Goal: Information Seeking & Learning: Learn about a topic

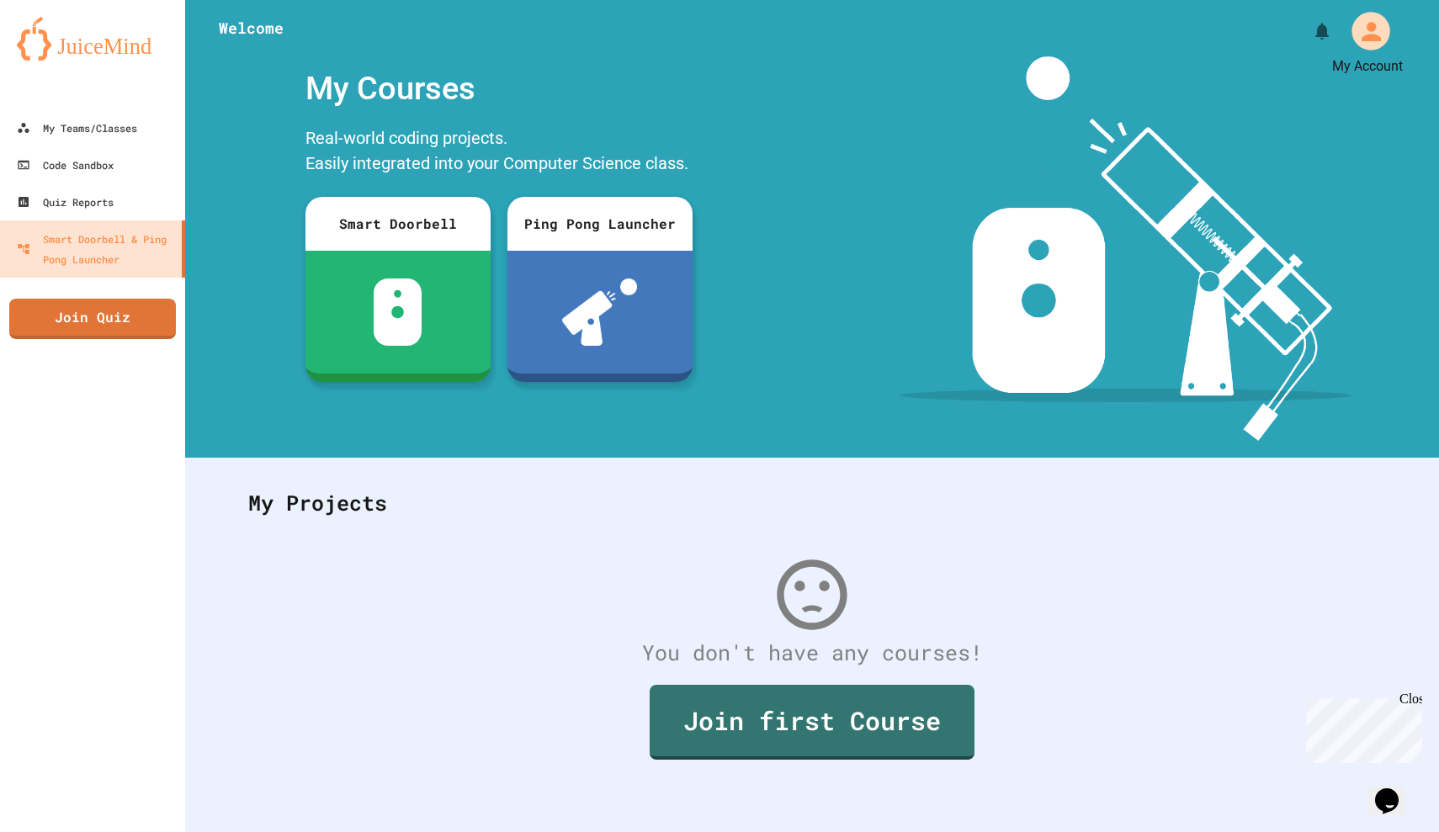
click at [1379, 27] on icon "My Account" at bounding box center [1371, 31] width 29 height 29
click at [108, 832] on div at bounding box center [719, 832] width 1439 height 0
click at [108, 130] on div "My Teams/Classes" at bounding box center [76, 128] width 121 height 20
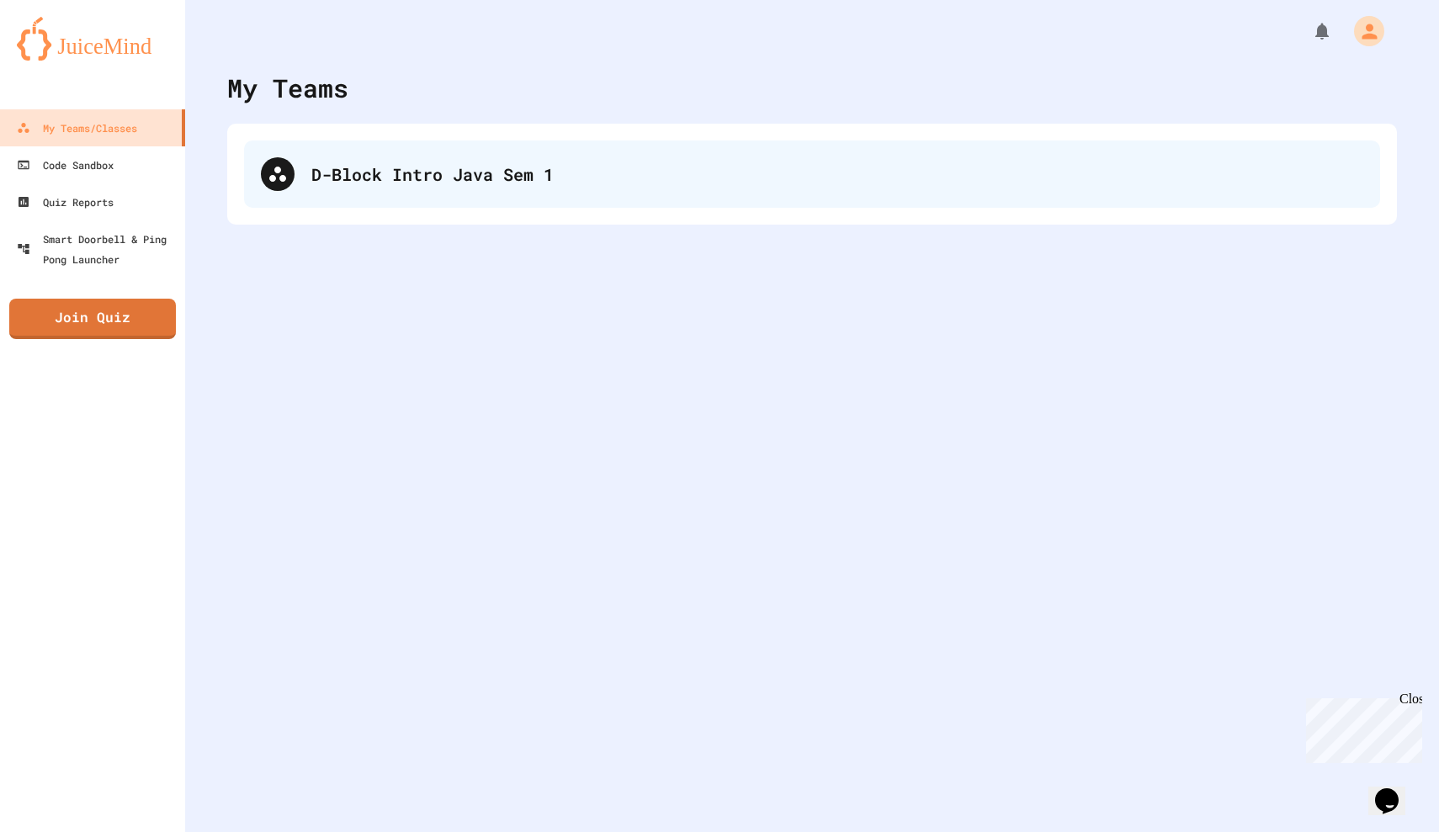
click at [396, 185] on div "D-Block Intro Java Sem 1" at bounding box center [837, 174] width 1052 height 25
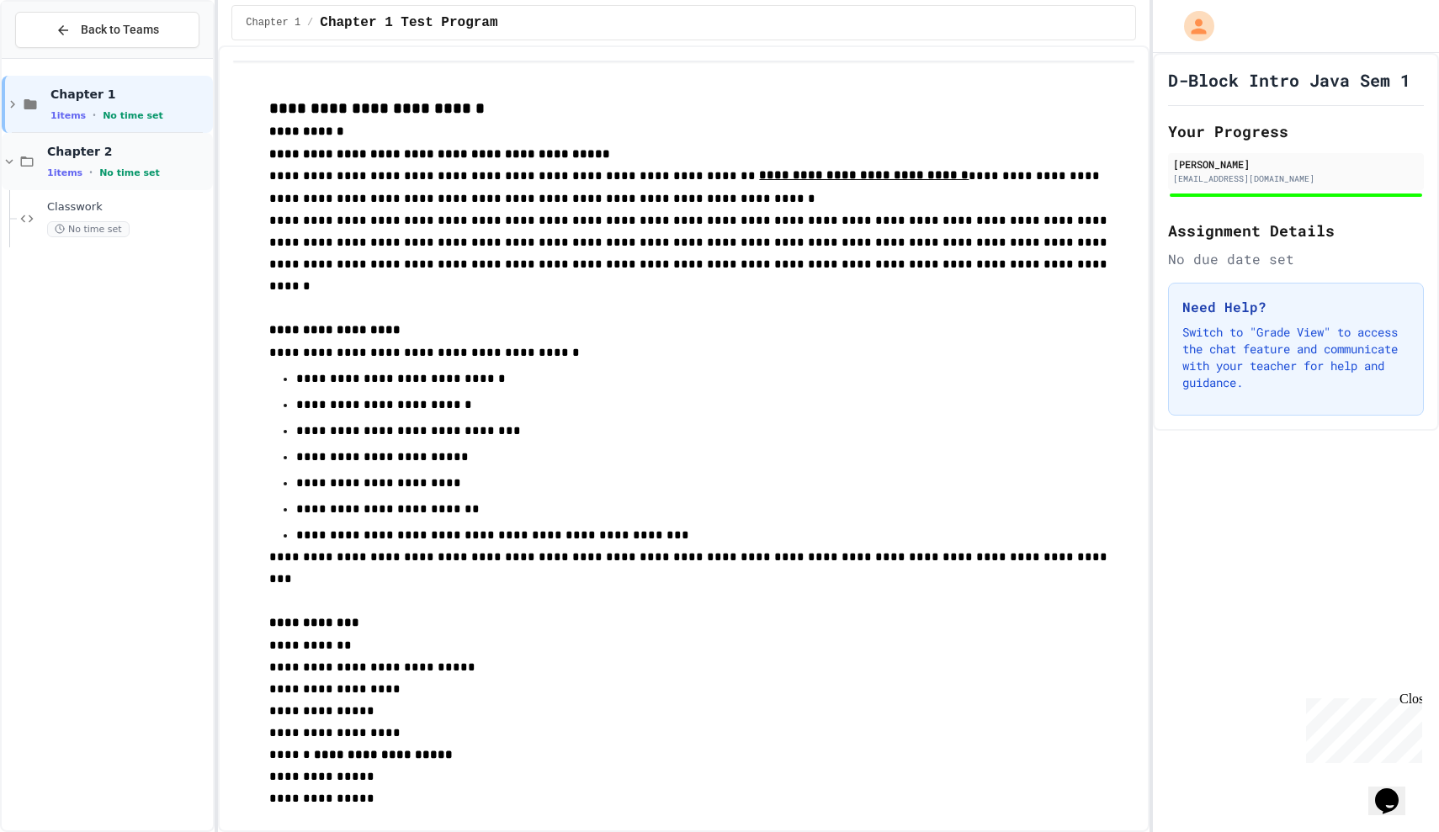
click at [129, 167] on span "No time set" at bounding box center [129, 172] width 61 height 11
click at [105, 174] on span "No time set" at bounding box center [129, 172] width 61 height 11
click at [103, 205] on span "Classwork" at bounding box center [128, 207] width 162 height 14
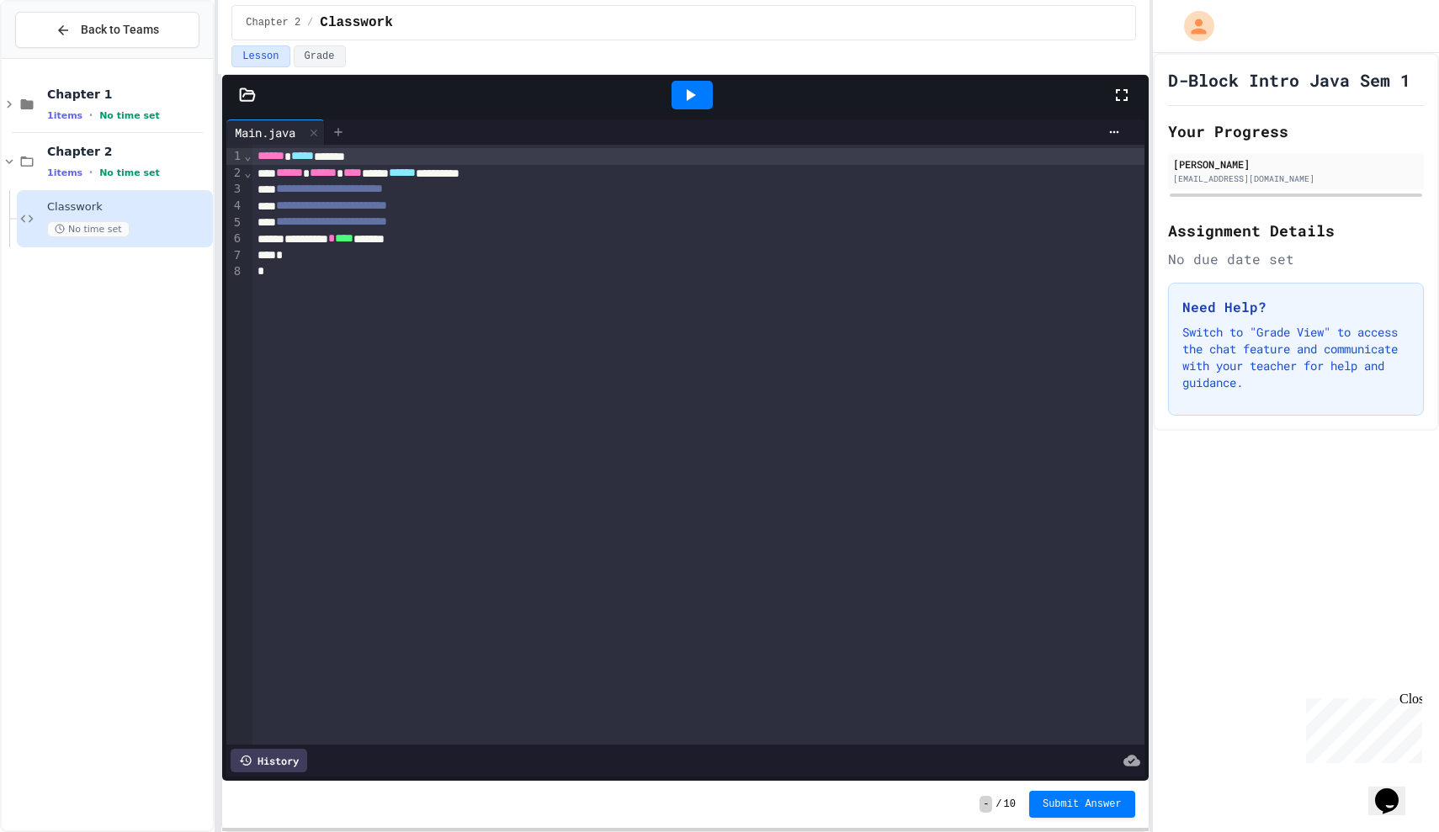
click at [350, 133] on div at bounding box center [338, 132] width 27 height 25
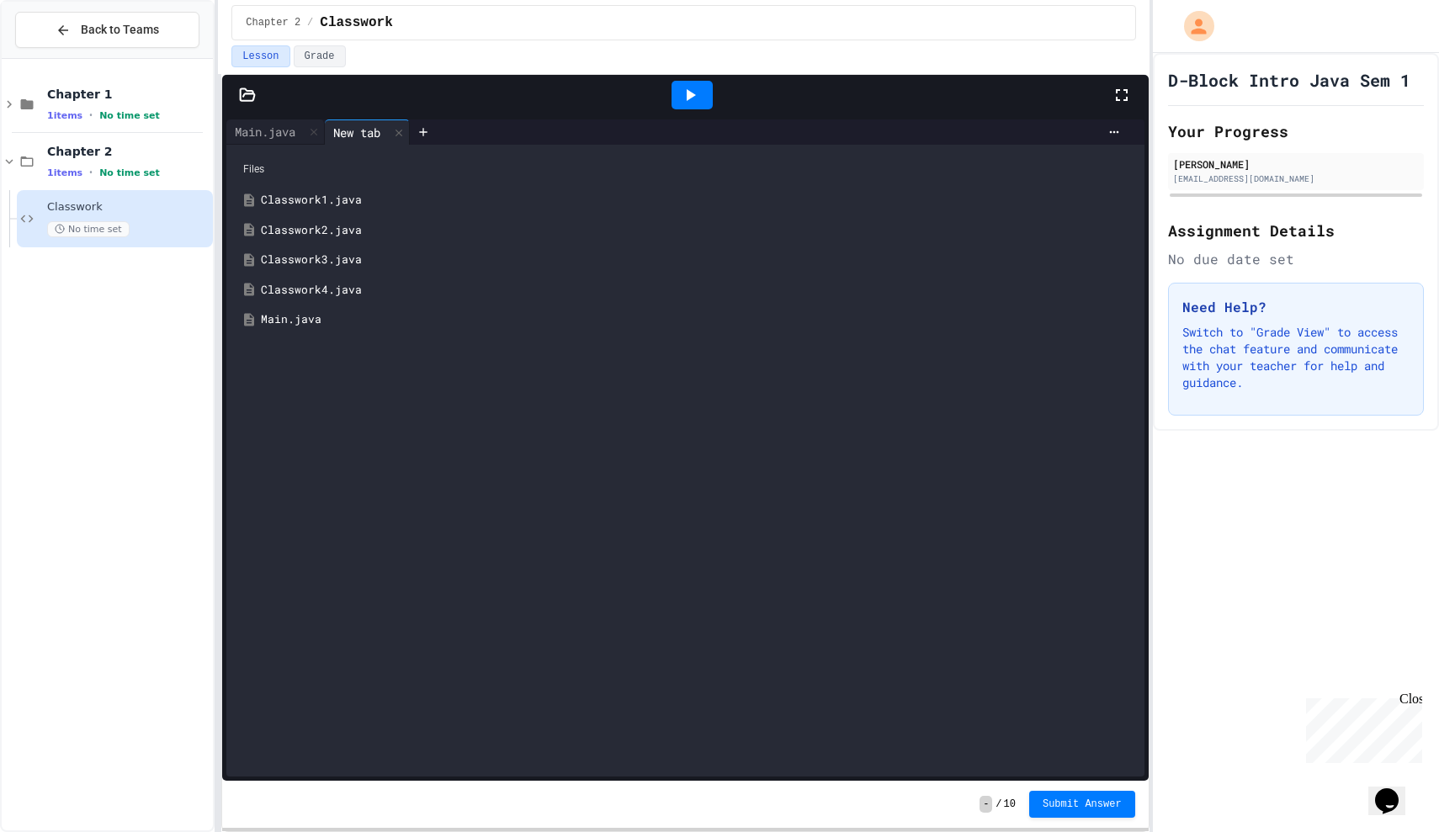
click at [321, 288] on div "Classwork4.java" at bounding box center [697, 290] width 873 height 17
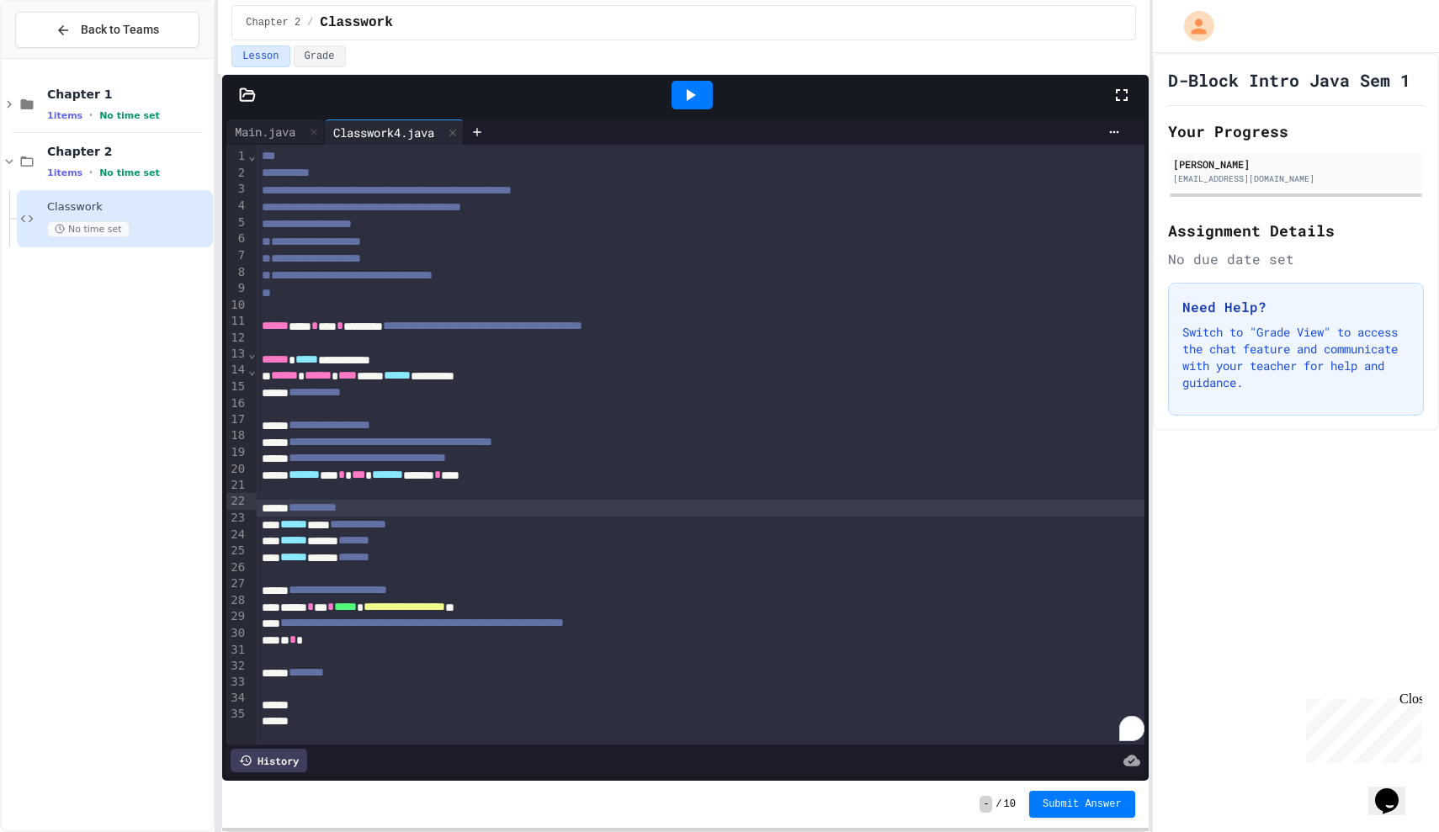
click at [332, 502] on span "**********" at bounding box center [313, 508] width 48 height 12
